Goal: Contribute content: Add original content to the website for others to see

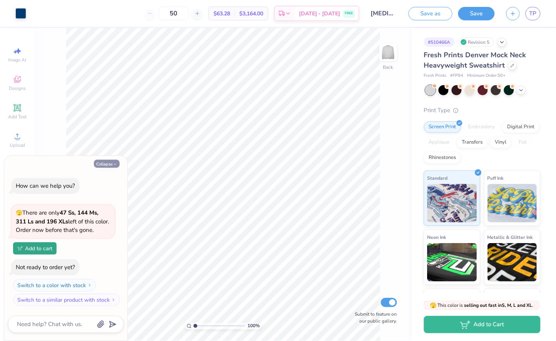
click at [101, 165] on button "Collapse" at bounding box center [107, 164] width 26 height 8
type textarea "x"
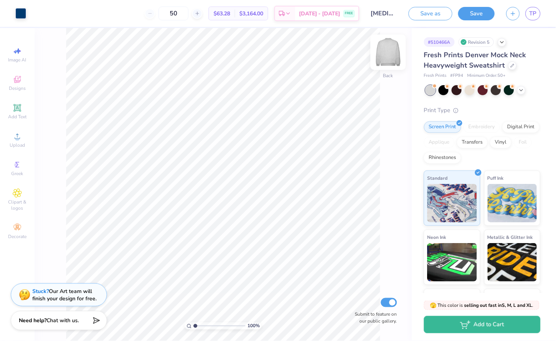
click at [382, 67] on div "Back" at bounding box center [388, 56] width 18 height 27
click at [391, 53] on img at bounding box center [388, 52] width 31 height 31
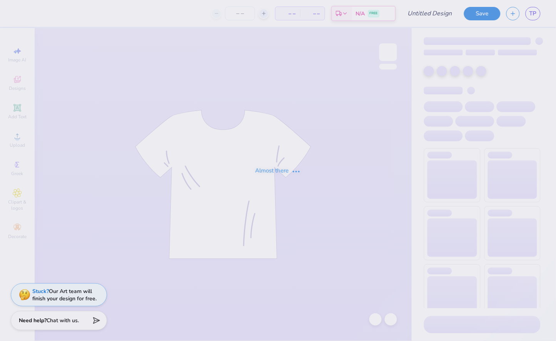
type input "adpi- theta iota"
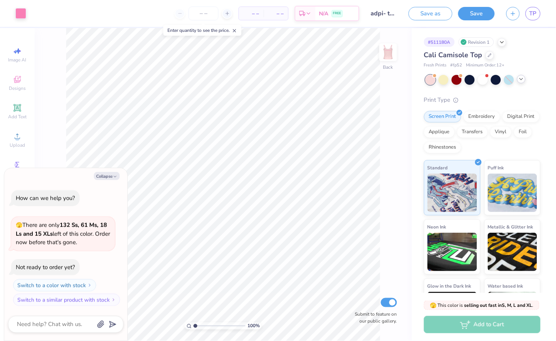
click at [522, 80] on icon at bounding box center [521, 79] width 6 height 6
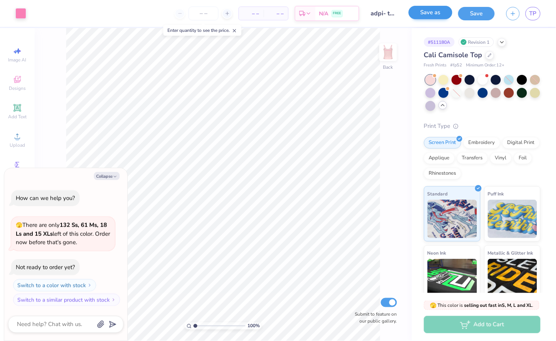
click at [423, 15] on button "Save as" at bounding box center [430, 12] width 44 height 13
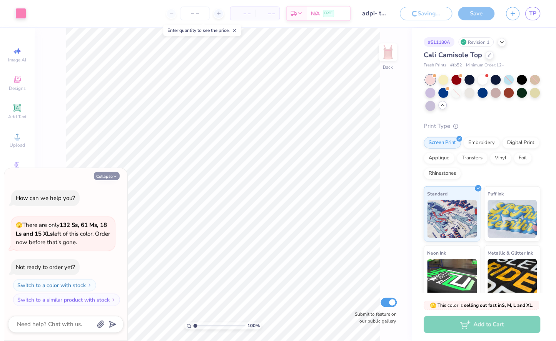
click at [111, 175] on button "Collapse" at bounding box center [107, 176] width 26 height 8
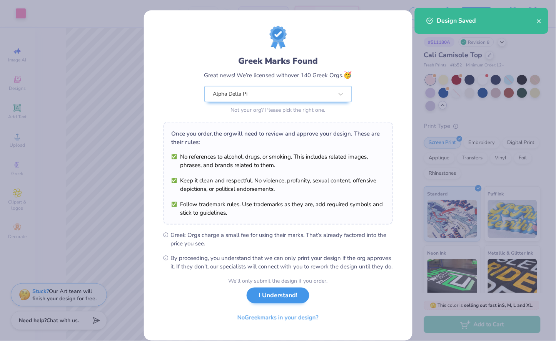
click at [279, 304] on button "I Understand!" at bounding box center [277, 296] width 63 height 16
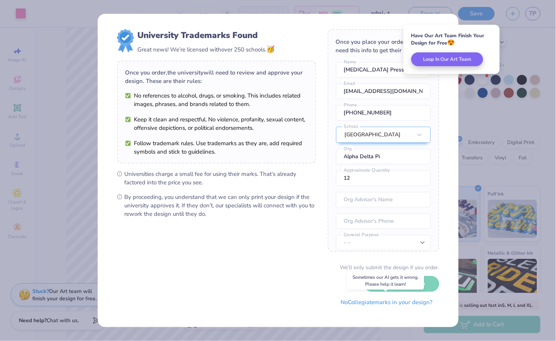
click at [385, 301] on button "No Collegiate marks in your design?" at bounding box center [386, 303] width 105 height 16
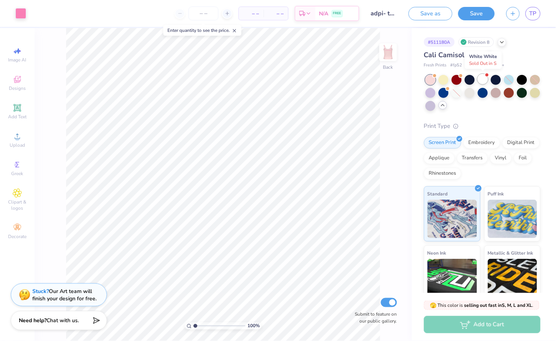
click at [482, 81] on div at bounding box center [483, 79] width 10 height 10
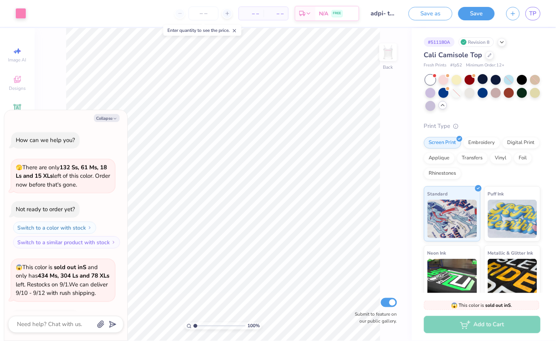
scroll to position [58, 0]
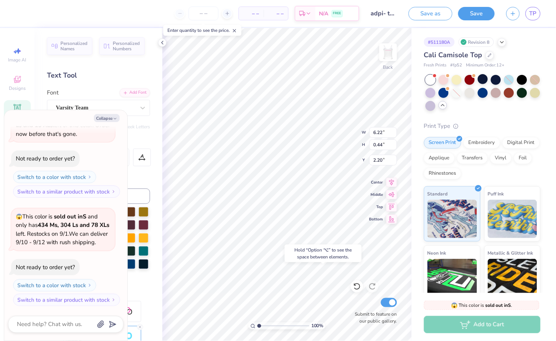
type textarea "x"
type input "9.59"
type textarea "x"
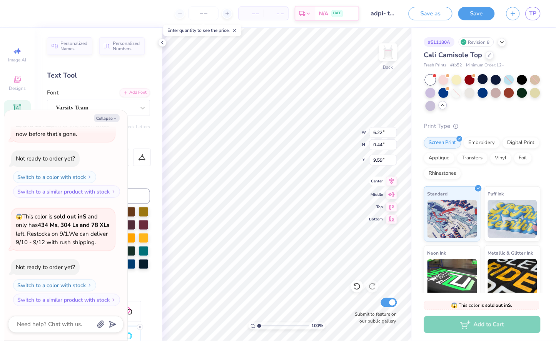
type textarea "Bucknell University"
click at [393, 181] on icon at bounding box center [391, 181] width 11 height 9
type textarea "x"
type input "3.26"
type input "1.14"
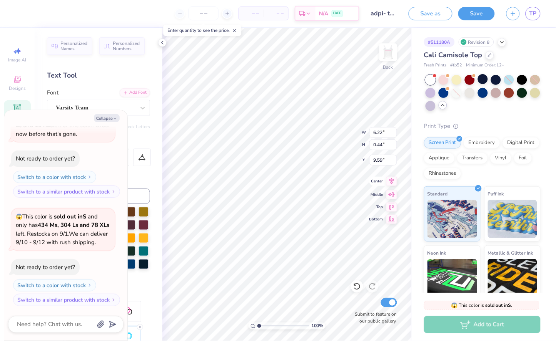
type input "9.24"
click at [393, 181] on icon at bounding box center [391, 181] width 5 height 7
click at [390, 196] on icon at bounding box center [391, 193] width 11 height 9
type textarea "x"
type input "5.93"
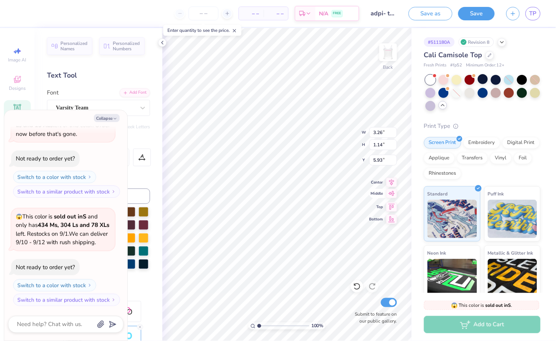
type textarea "x"
type textarea "Bucknell University"
type textarea "x"
type textarea "Bucknell University"
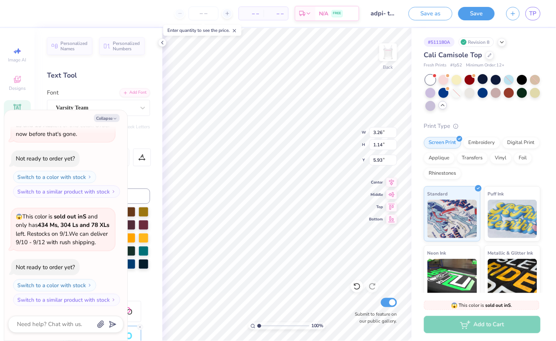
type textarea "x"
type input "11.21"
type textarea "x"
type input "6.95"
click at [354, 285] on icon at bounding box center [355, 286] width 2 height 2
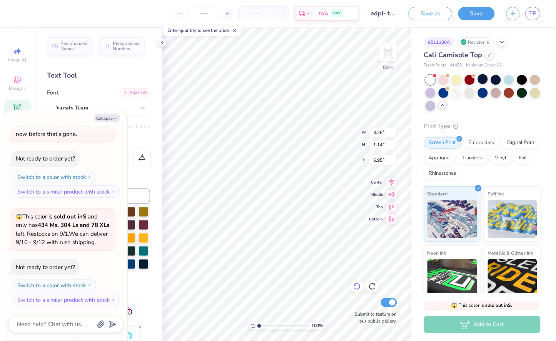
type textarea "x"
type input "11.21"
click at [354, 285] on icon at bounding box center [355, 286] width 2 height 2
type textarea "x"
type input "5.93"
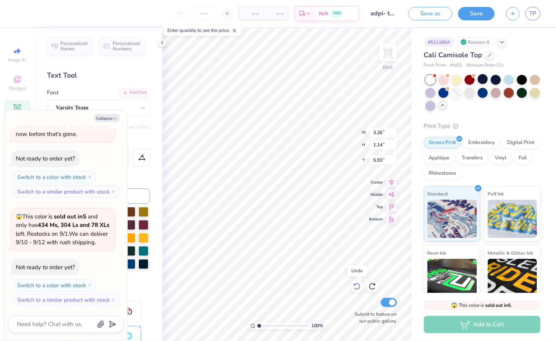
click at [354, 285] on icon at bounding box center [355, 286] width 2 height 2
type textarea "x"
type input "9.24"
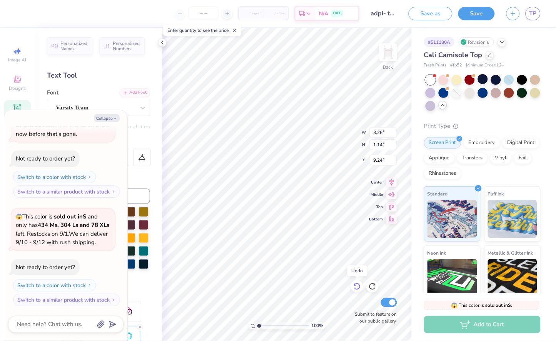
click at [354, 285] on icon at bounding box center [355, 286] width 2 height 2
type textarea "x"
type input "6.22"
type input "0.44"
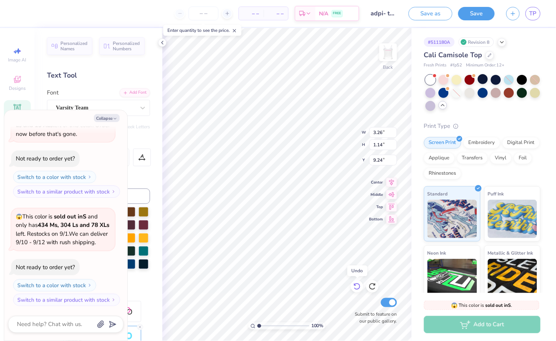
type input "9.59"
click at [354, 285] on icon at bounding box center [355, 286] width 2 height 2
type textarea "x"
type input "7.69"
type textarea "x"
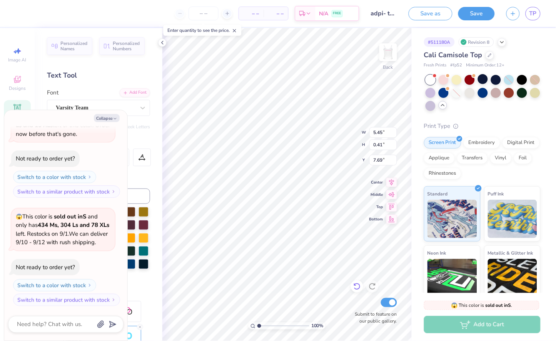
type input "6.22"
type input "0.44"
type input "2.20"
type textarea "x"
type input "5.30"
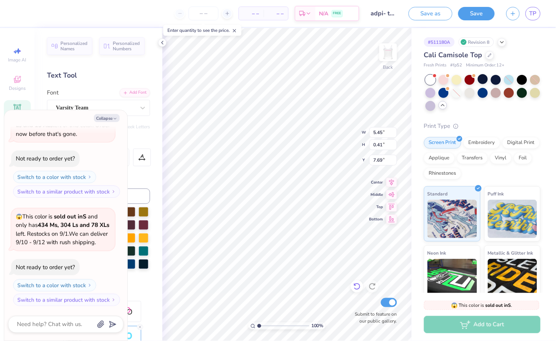
type textarea "x"
type input "6.09"
type textarea "x"
type input "8.74"
type textarea "x"
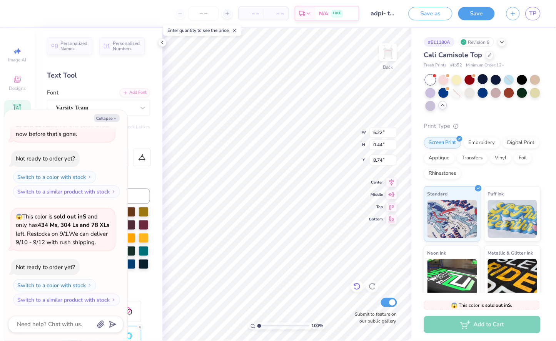
type input "5.45"
type input "0.41"
type input "6.09"
type textarea "x"
type input "5.33"
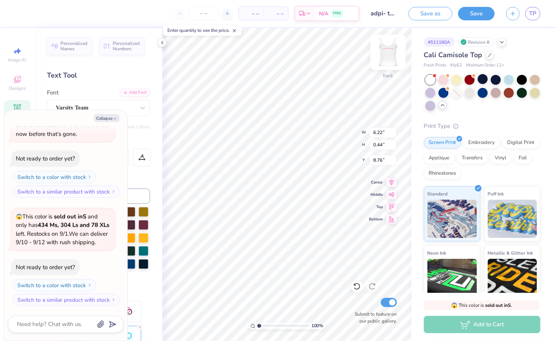
click at [385, 60] on img at bounding box center [388, 52] width 31 height 31
type textarea "x"
type input "11.26"
type textarea "x"
type input "7.18"
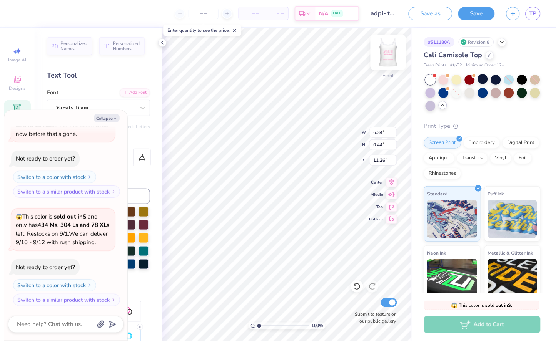
type input "0.45"
type input "0.84"
type textarea "x"
type input "6.34"
type input "0.44"
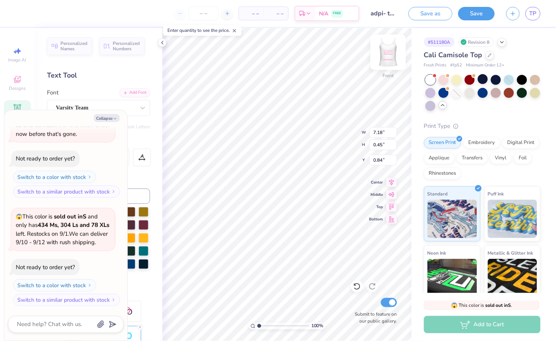
type input "11.26"
type textarea "x"
type input "3.22"
type textarea "x"
type input "7.18"
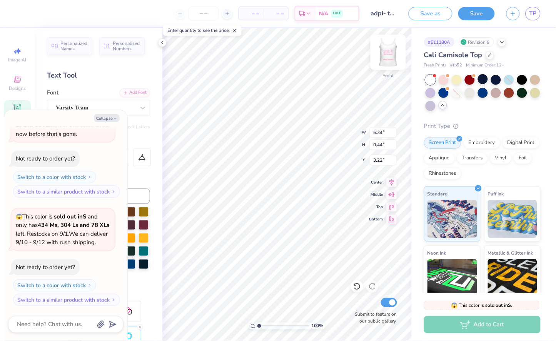
type input "0.45"
type input "0.84"
type textarea "x"
type input "4.88"
type textarea "x"
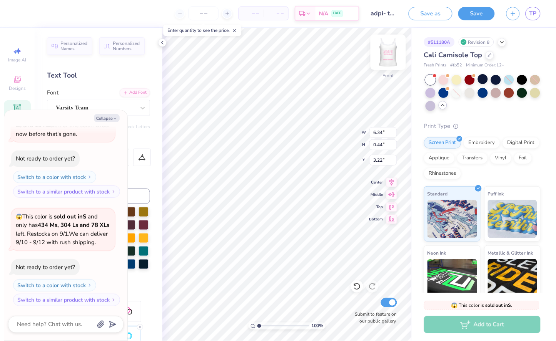
type input "0.98"
type textarea "x"
type input "0.95"
type textarea "x"
type input "0.94"
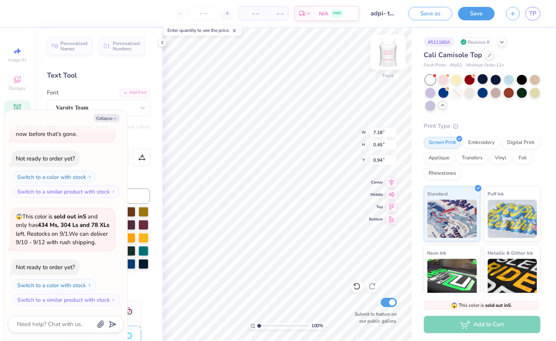
click at [386, 50] on img at bounding box center [388, 52] width 31 height 31
click at [383, 67] on img at bounding box center [388, 52] width 31 height 31
click at [385, 49] on img at bounding box center [388, 52] width 31 height 31
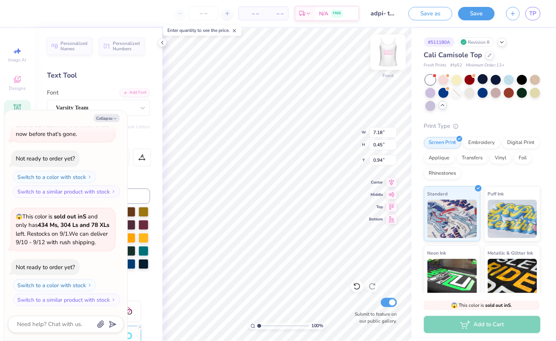
type textarea "x"
type textarea "WE LIVE FOR EACH OTHER"
click at [432, 14] on button "Save as" at bounding box center [430, 12] width 44 height 13
type textarea "x"
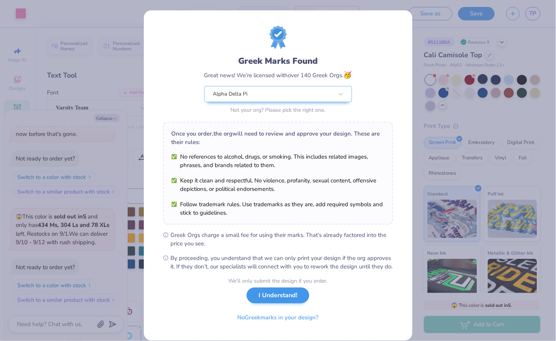
click at [295, 297] on button "I Understand!" at bounding box center [277, 296] width 63 height 16
